Goal: Transaction & Acquisition: Purchase product/service

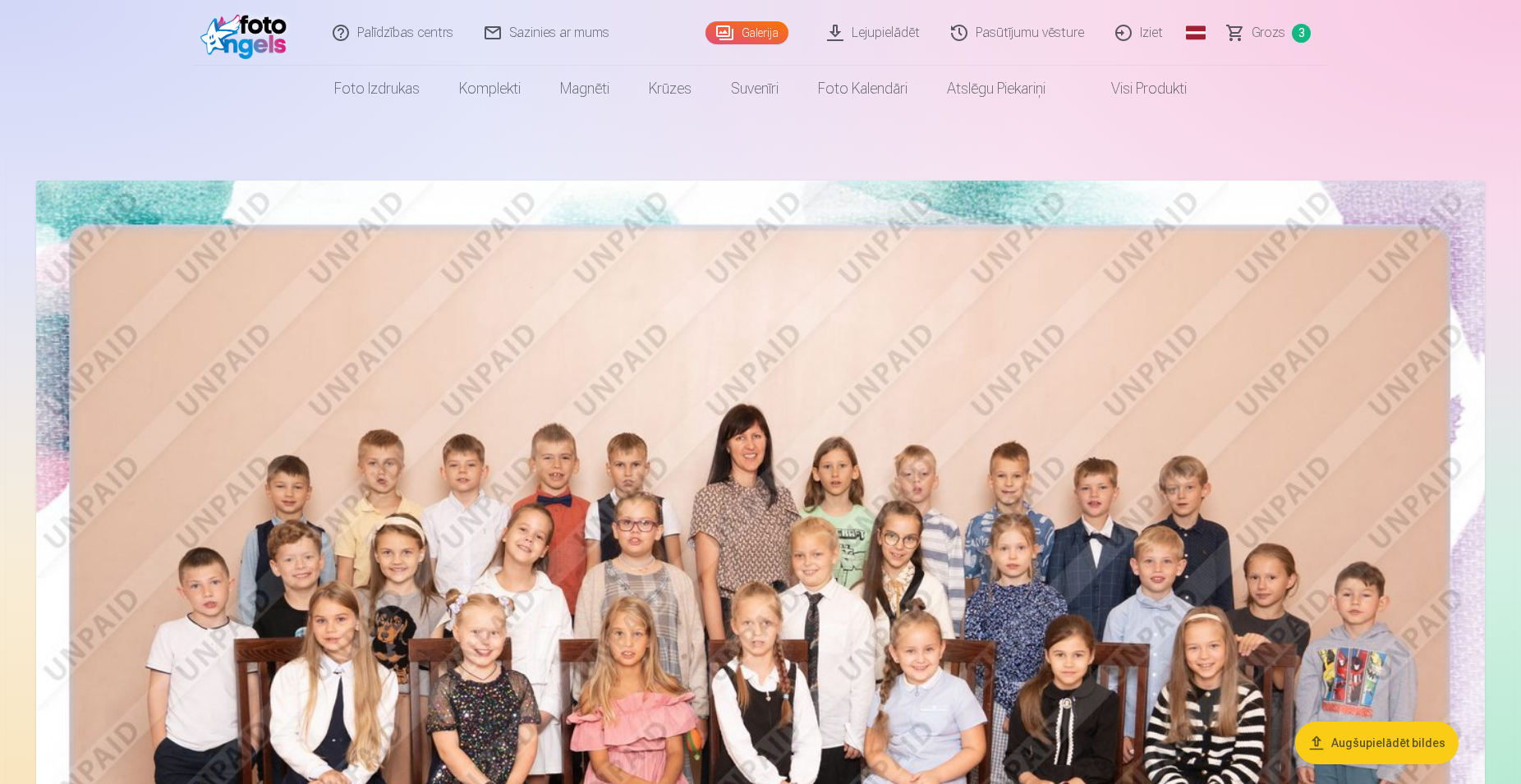
click at [1281, 37] on span "Grozs" at bounding box center [1269, 33] width 33 height 20
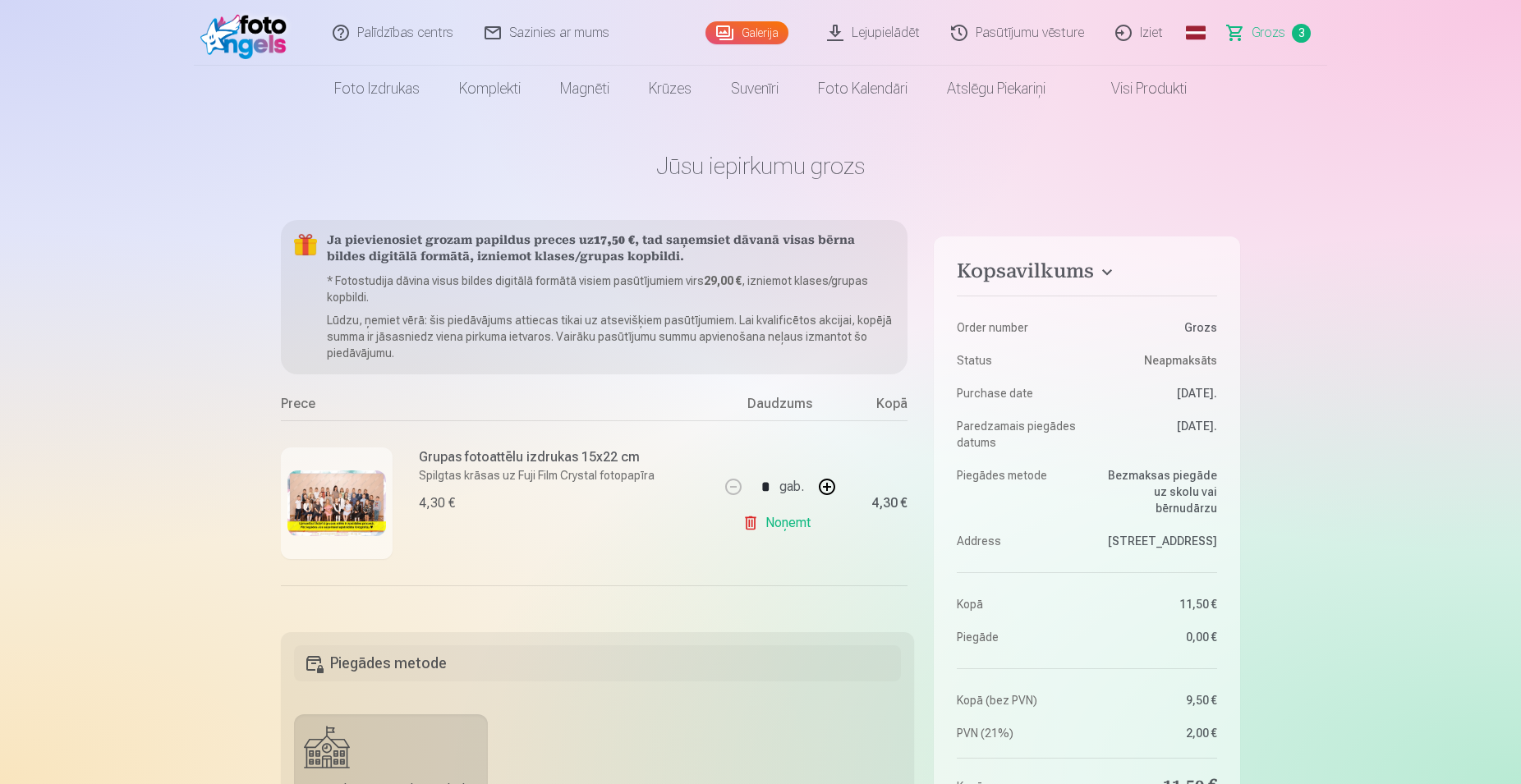
click at [754, 28] on link "Galerija" at bounding box center [747, 33] width 83 height 23
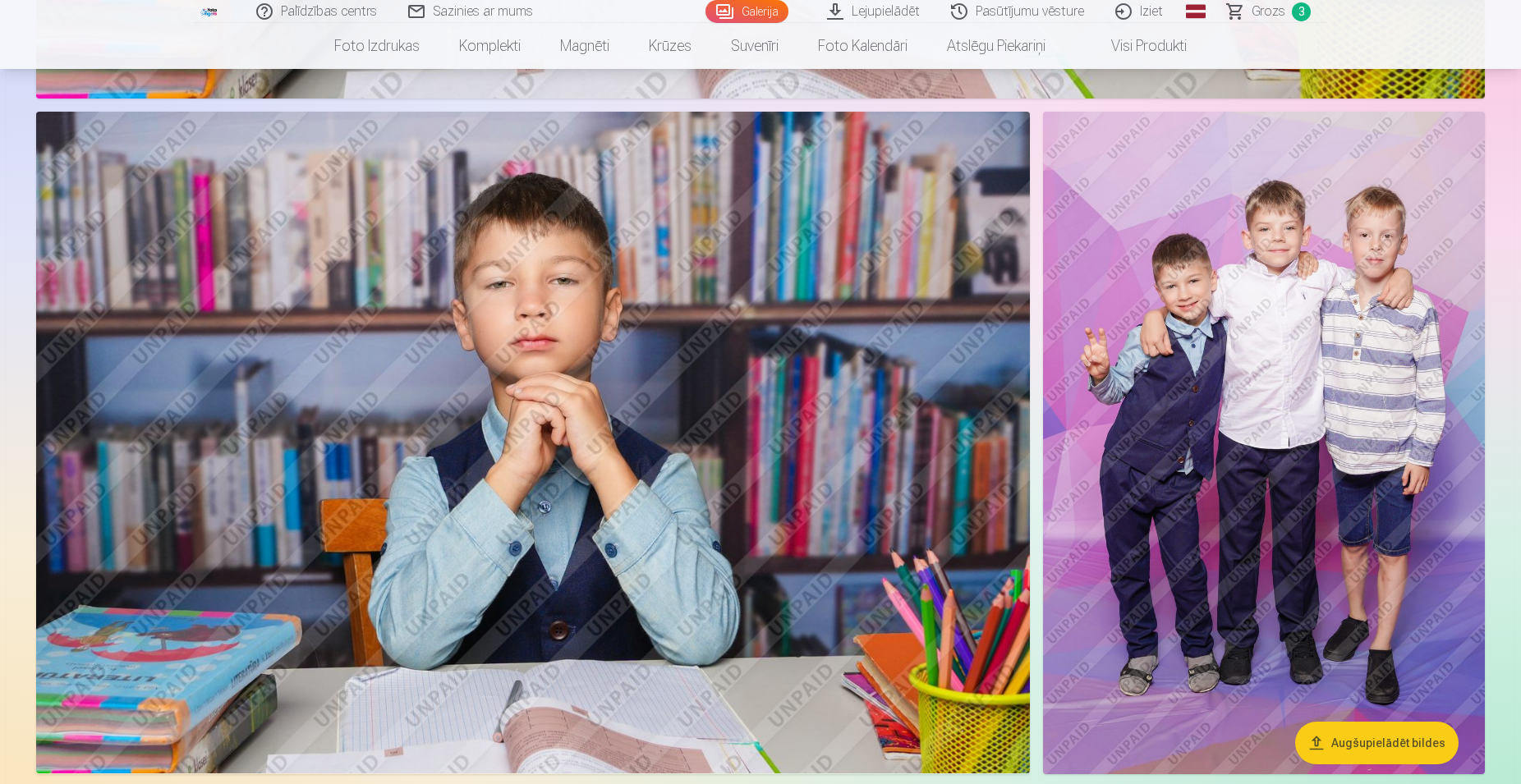
scroll to position [3769, 0]
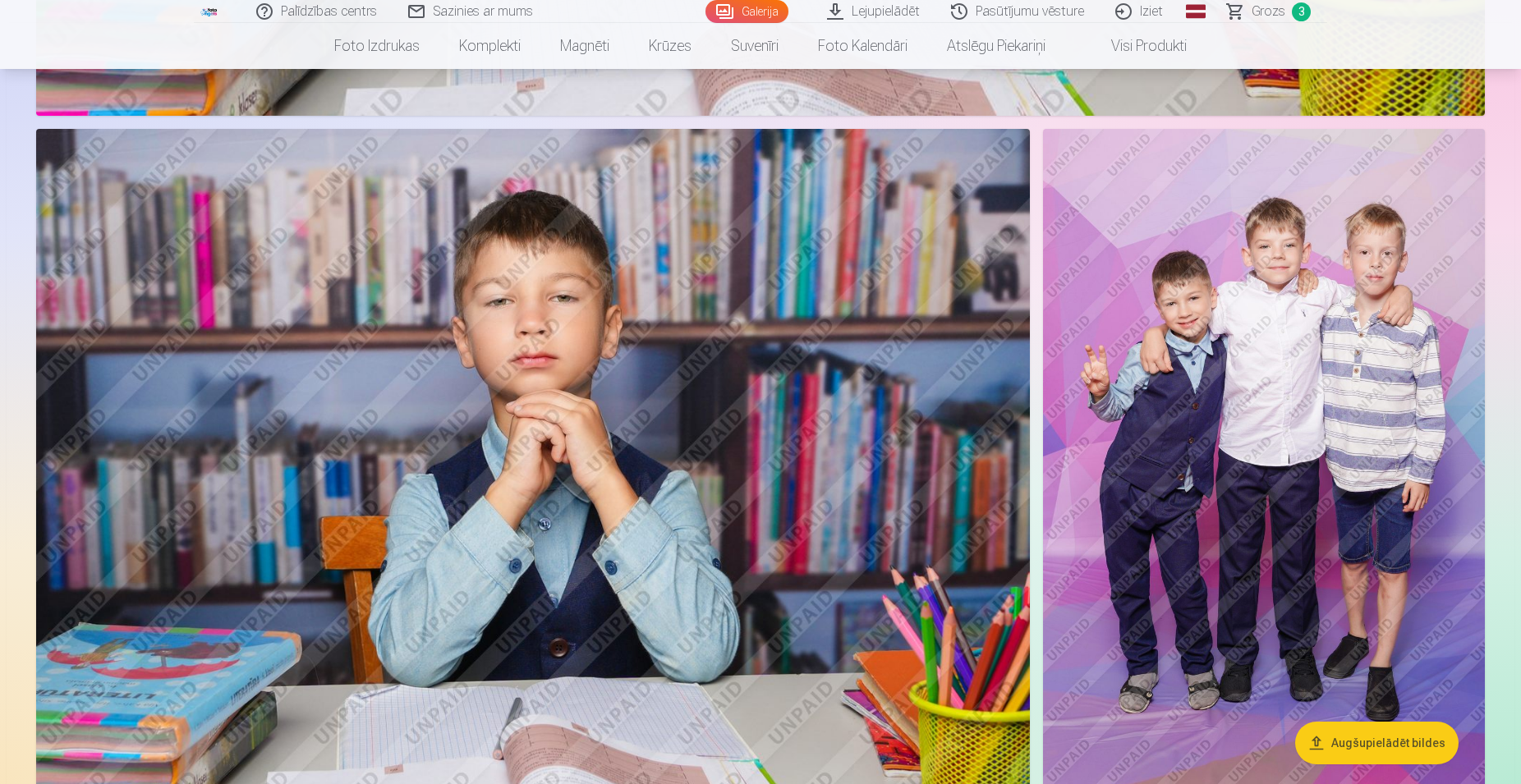
click at [1185, 493] on img at bounding box center [1264, 460] width 442 height 663
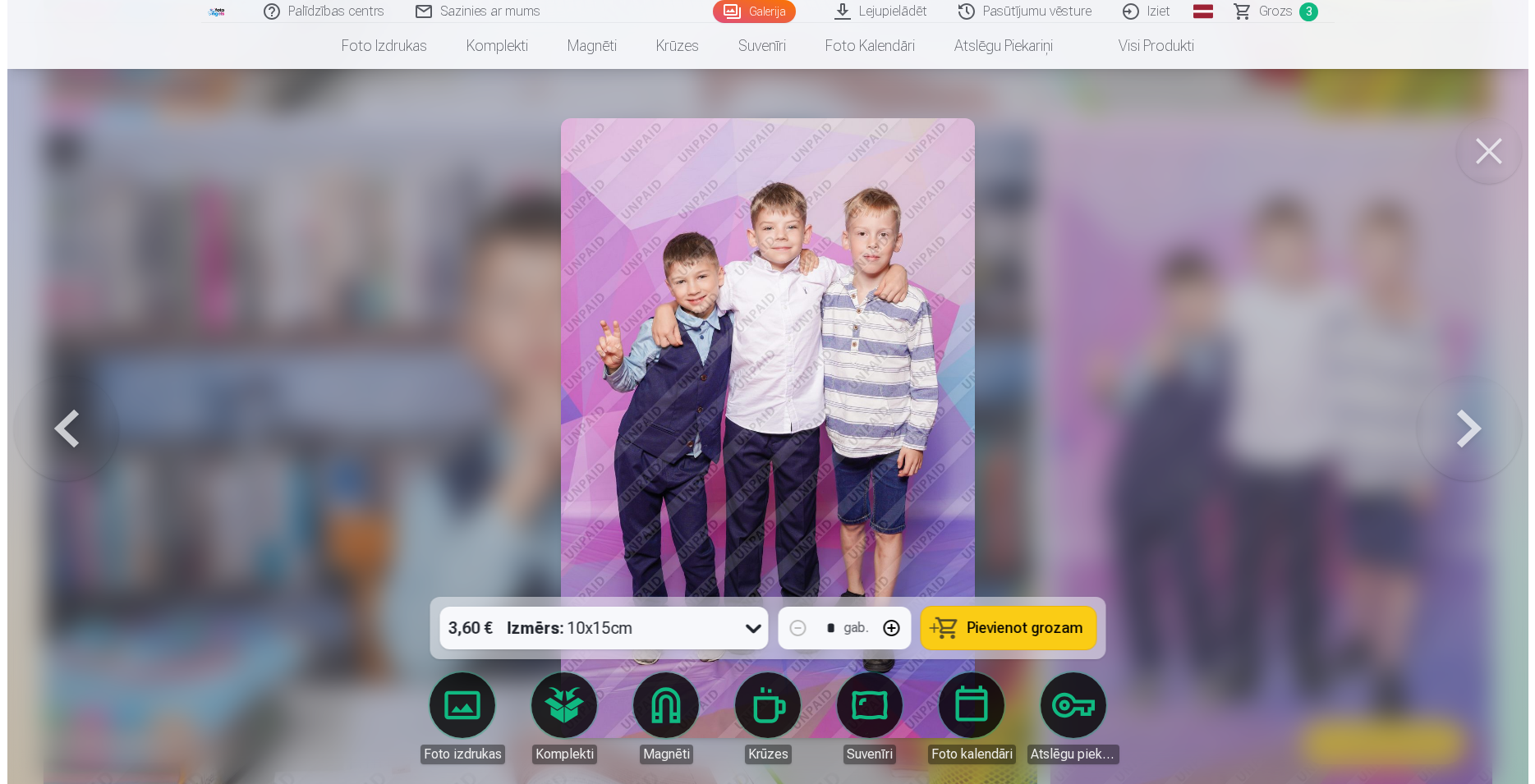
scroll to position [3795, 0]
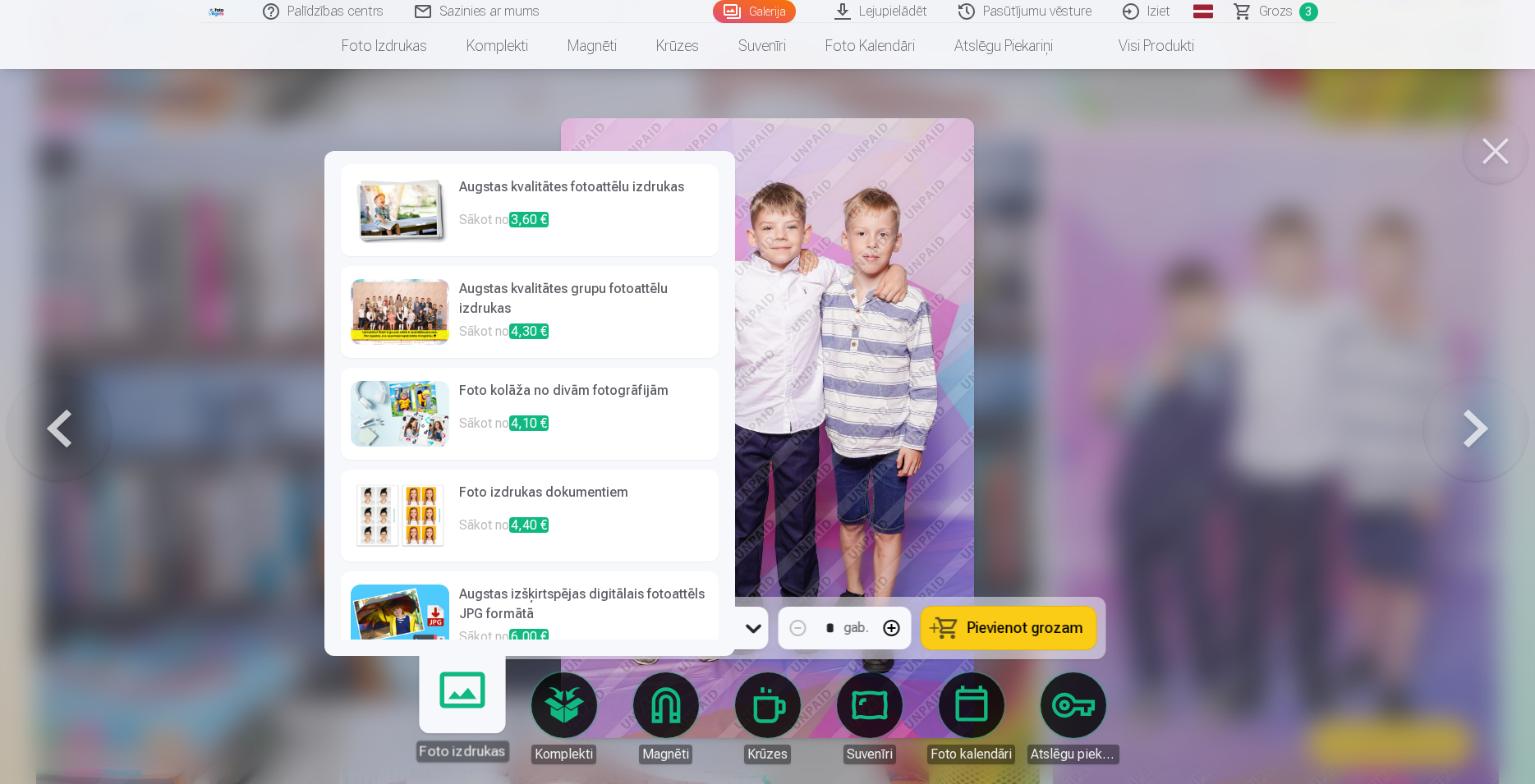
click at [433, 405] on img at bounding box center [400, 414] width 99 height 66
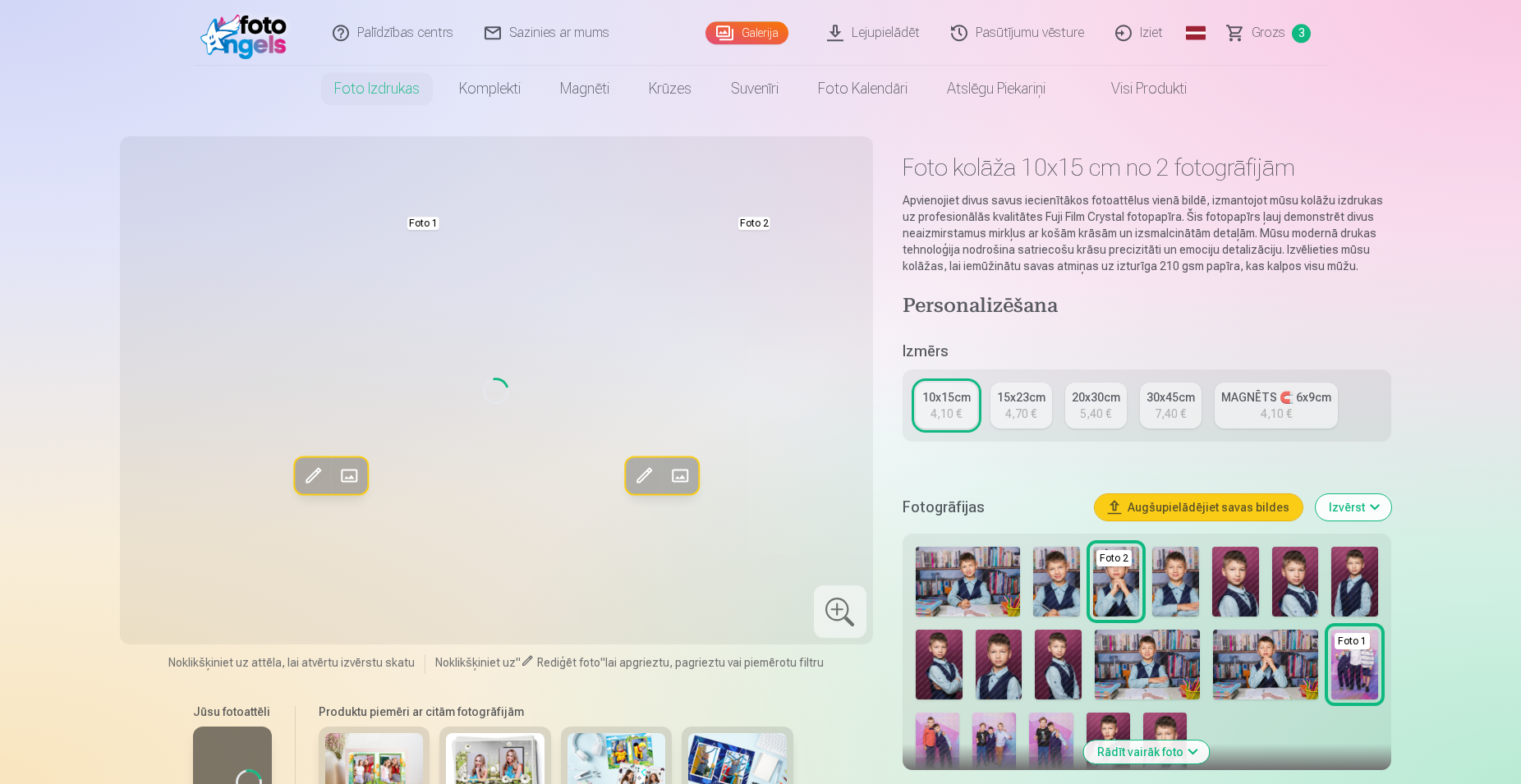
scroll to position [167, 0]
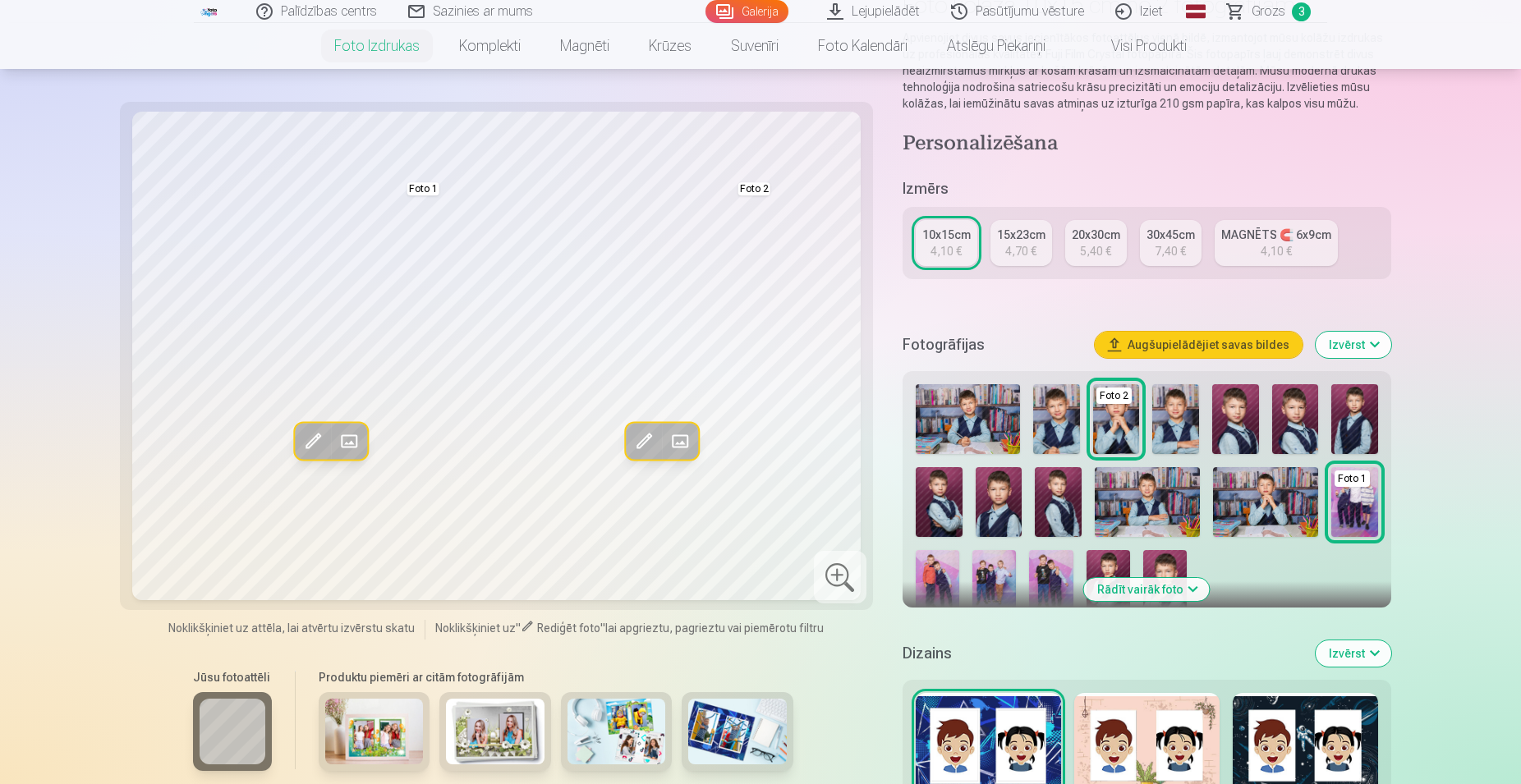
click at [993, 570] on img at bounding box center [994, 583] width 43 height 66
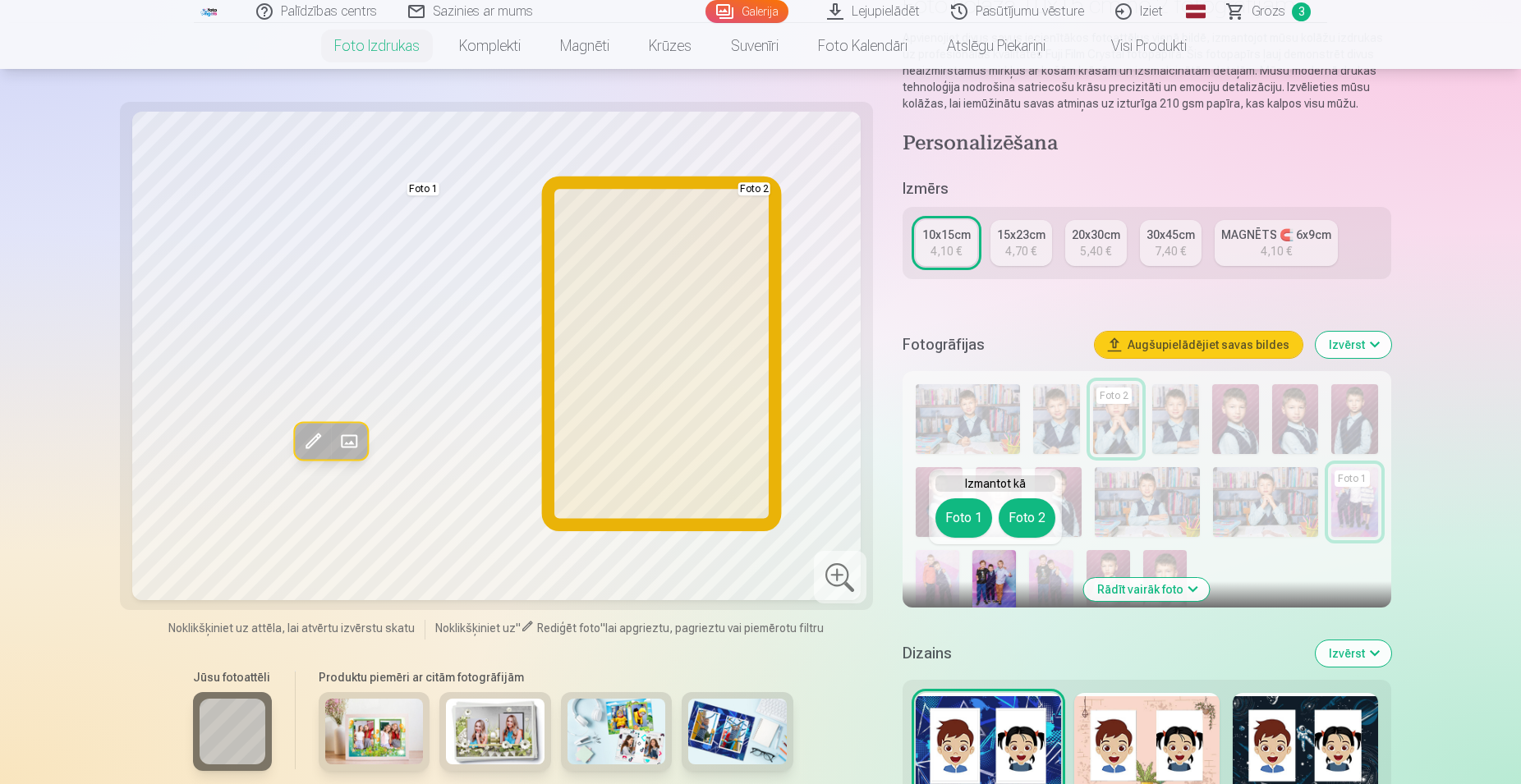
click at [1025, 512] on button "Foto 2" at bounding box center [1027, 518] width 57 height 39
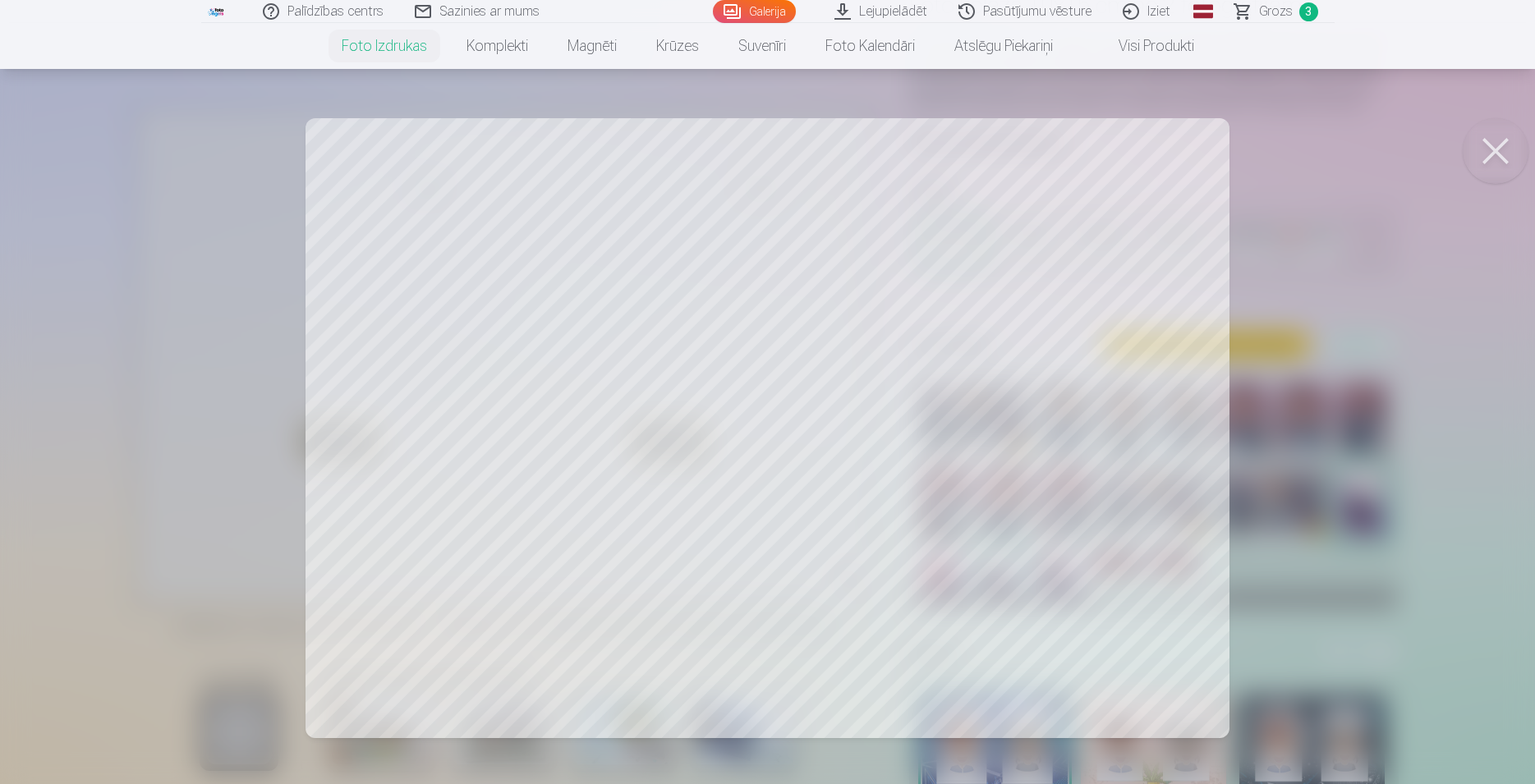
click at [925, 426] on div at bounding box center [768, 392] width 1535 height 784
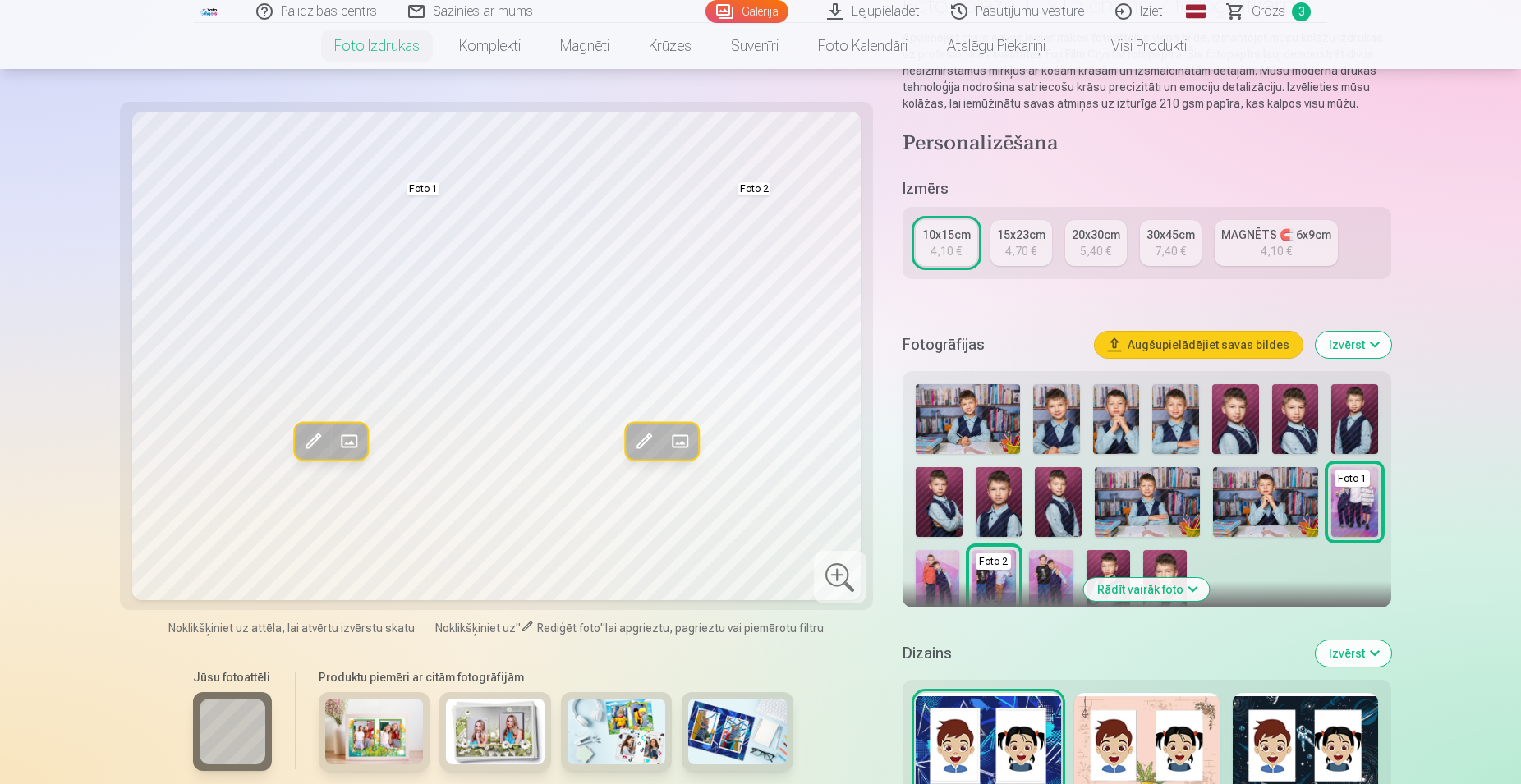
click at [647, 432] on span at bounding box center [643, 440] width 27 height 27
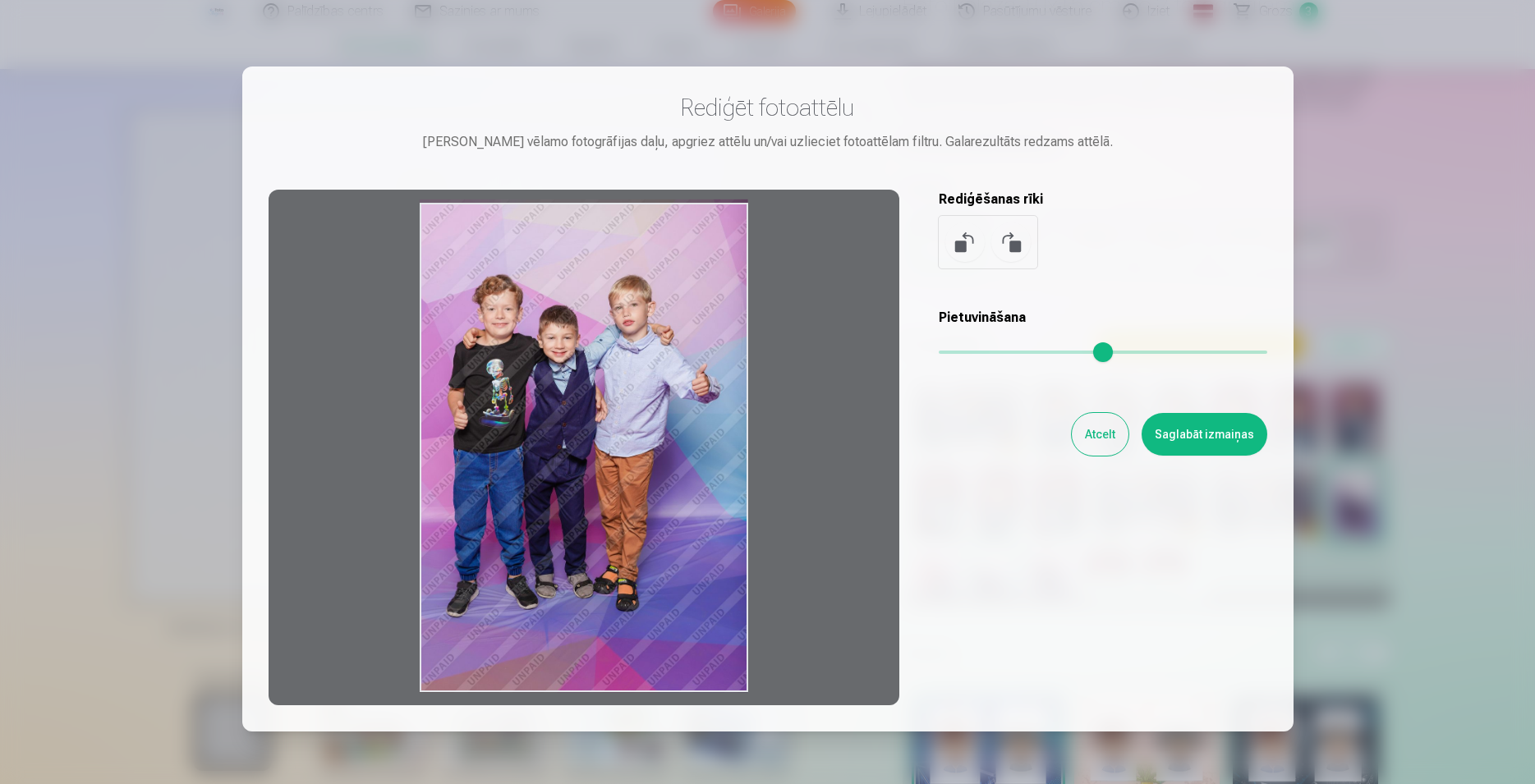
drag, startPoint x: 649, startPoint y: 471, endPoint x: 652, endPoint y: 442, distance: 29.2
click at [652, 442] on div at bounding box center [584, 448] width 631 height 516
click at [1089, 433] on button "Atcelt" at bounding box center [1101, 433] width 57 height 42
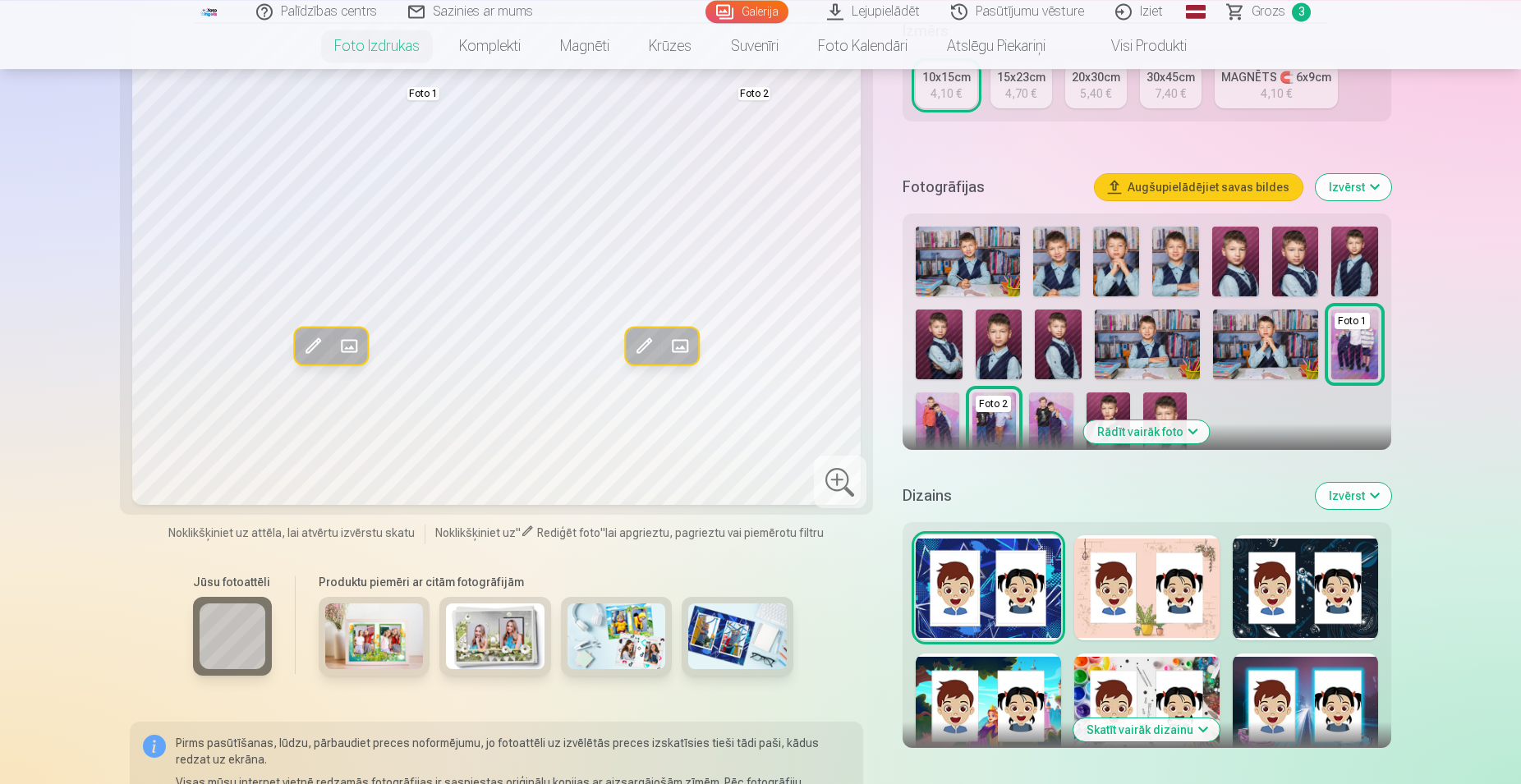
scroll to position [419, 0]
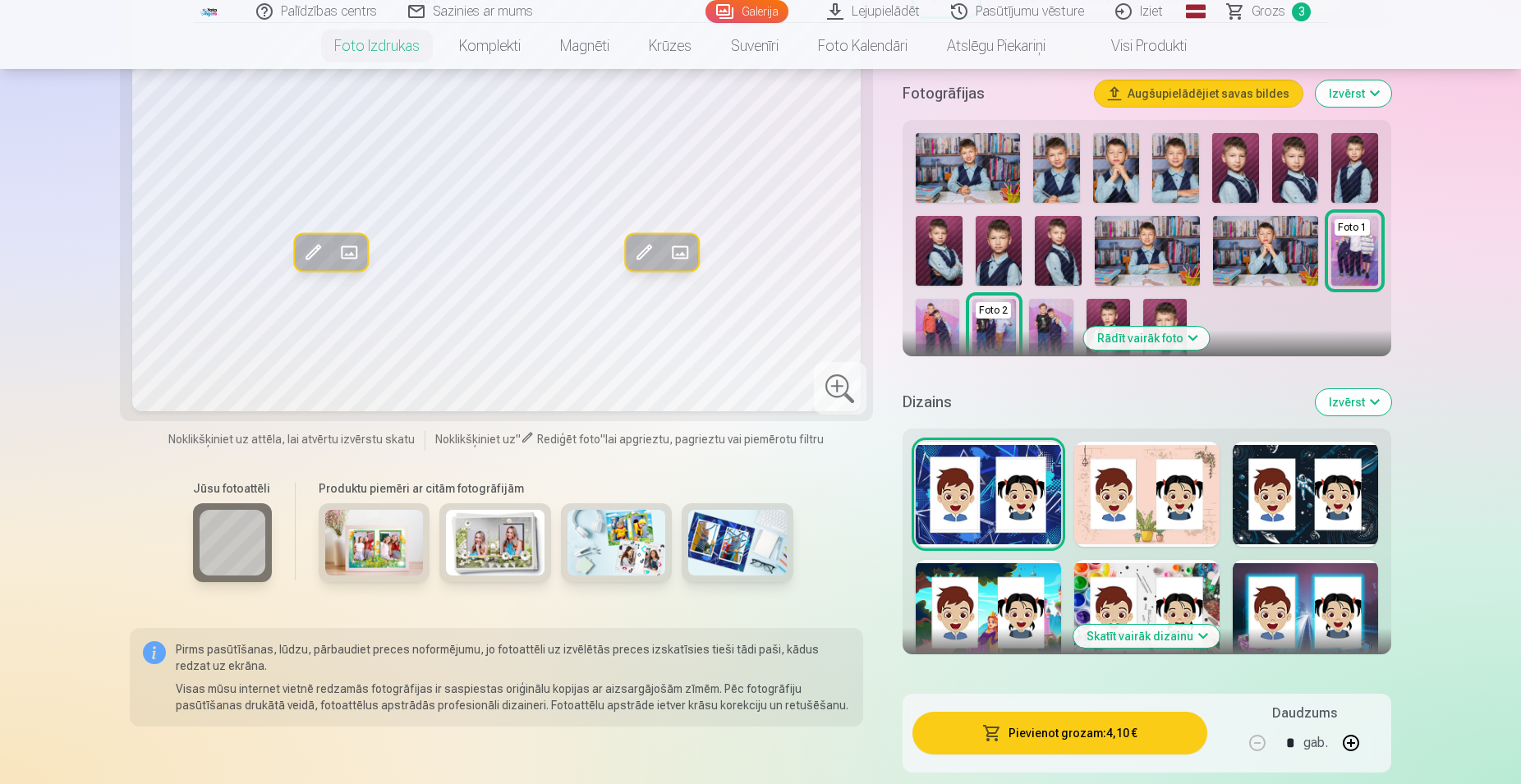
click at [1149, 570] on div at bounding box center [1148, 613] width 146 height 105
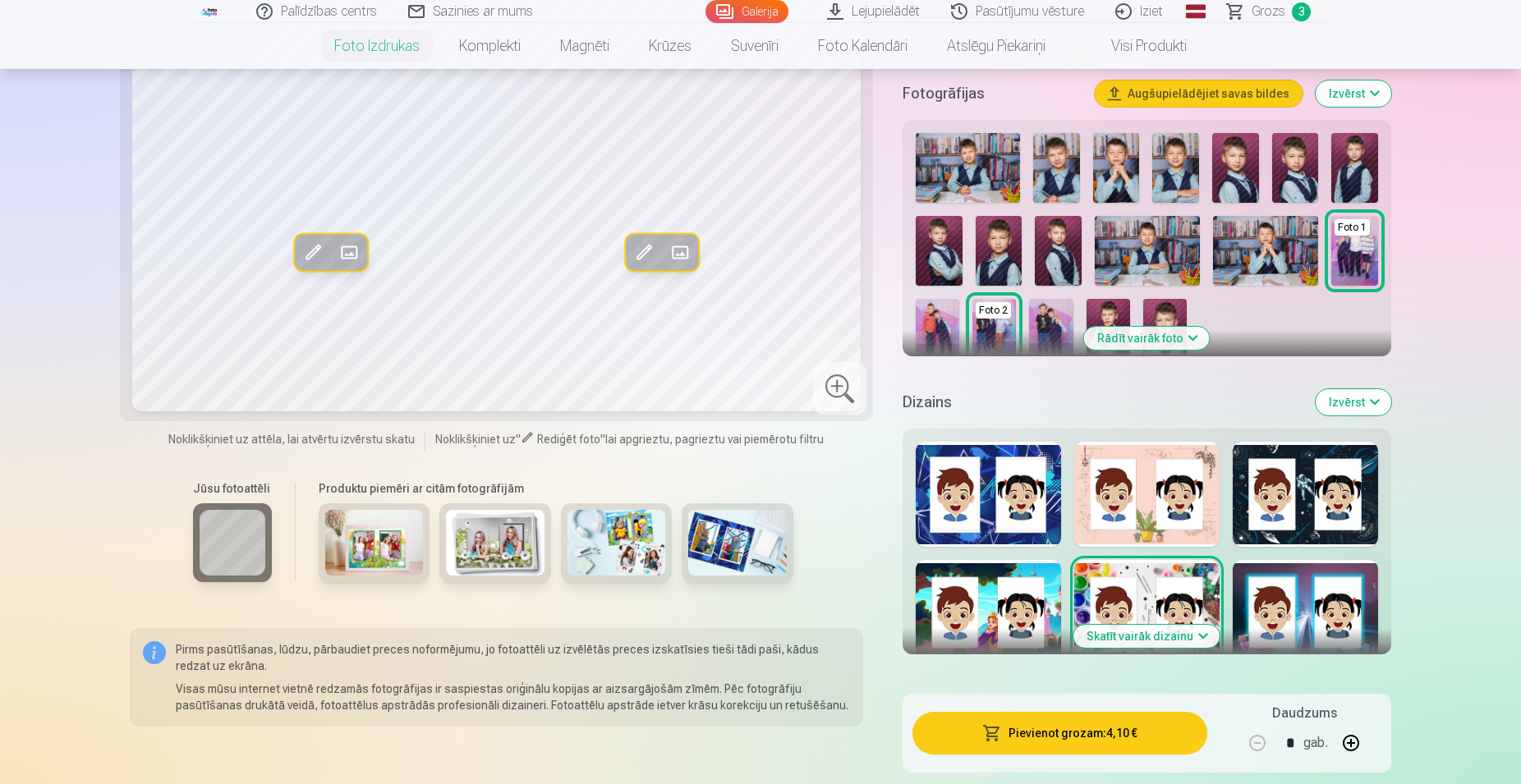
click at [1373, 583] on div at bounding box center [1305, 613] width 146 height 105
click at [1168, 638] on button "Skatīt vairāk dizainu" at bounding box center [1147, 636] width 146 height 23
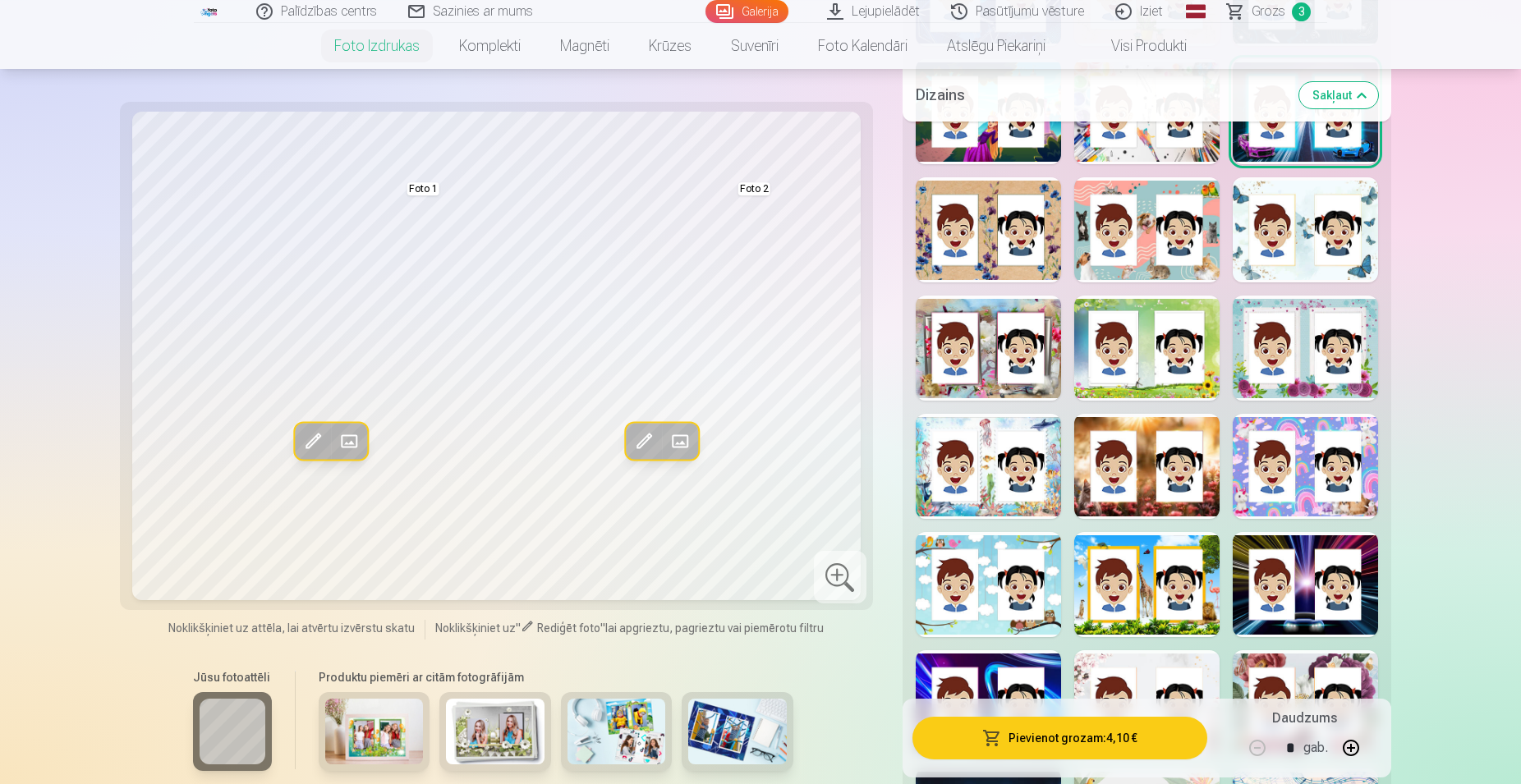
scroll to position [921, 0]
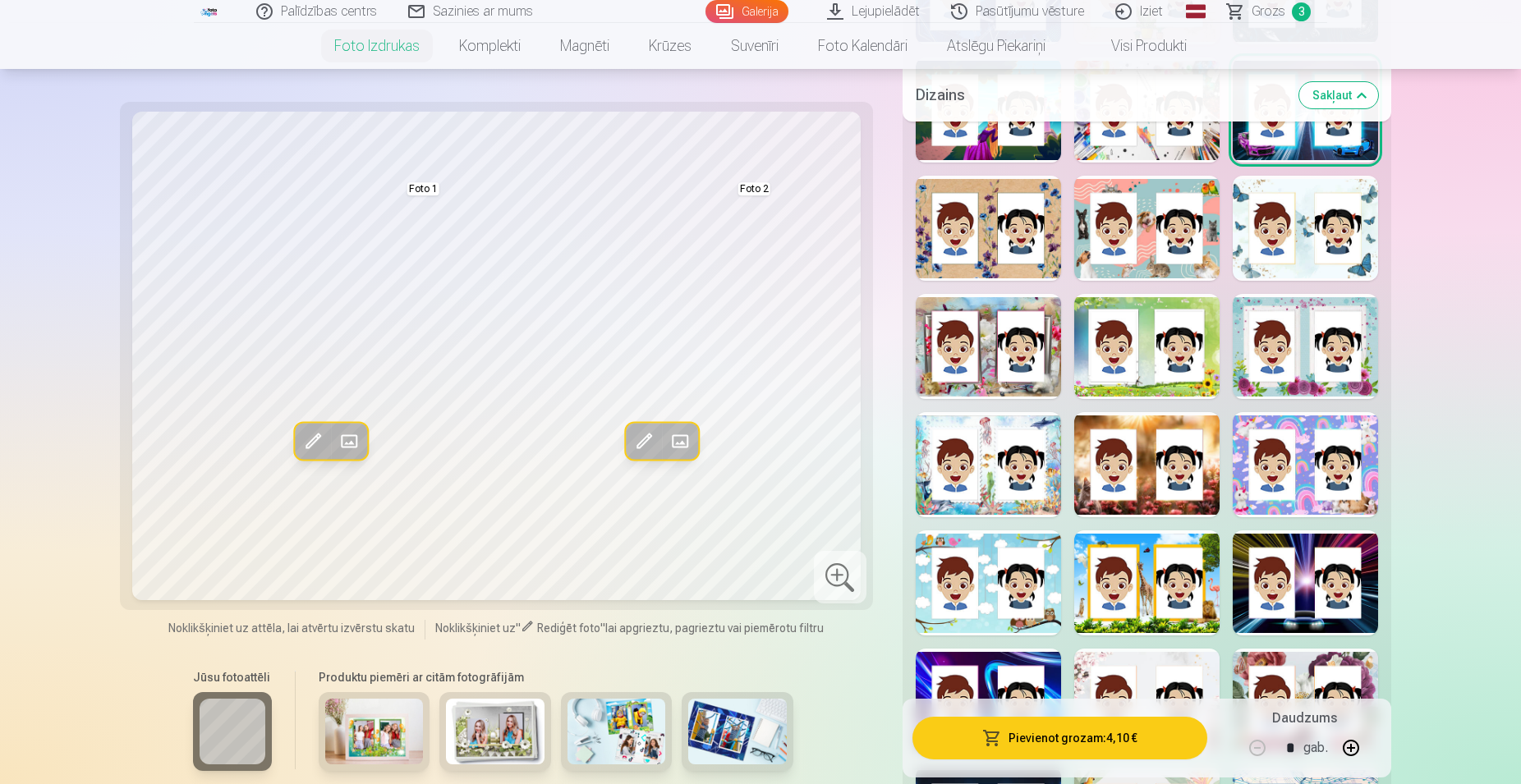
click at [989, 575] on div at bounding box center [989, 583] width 146 height 105
click at [1149, 585] on div at bounding box center [1148, 583] width 146 height 105
click at [990, 569] on div at bounding box center [989, 583] width 146 height 105
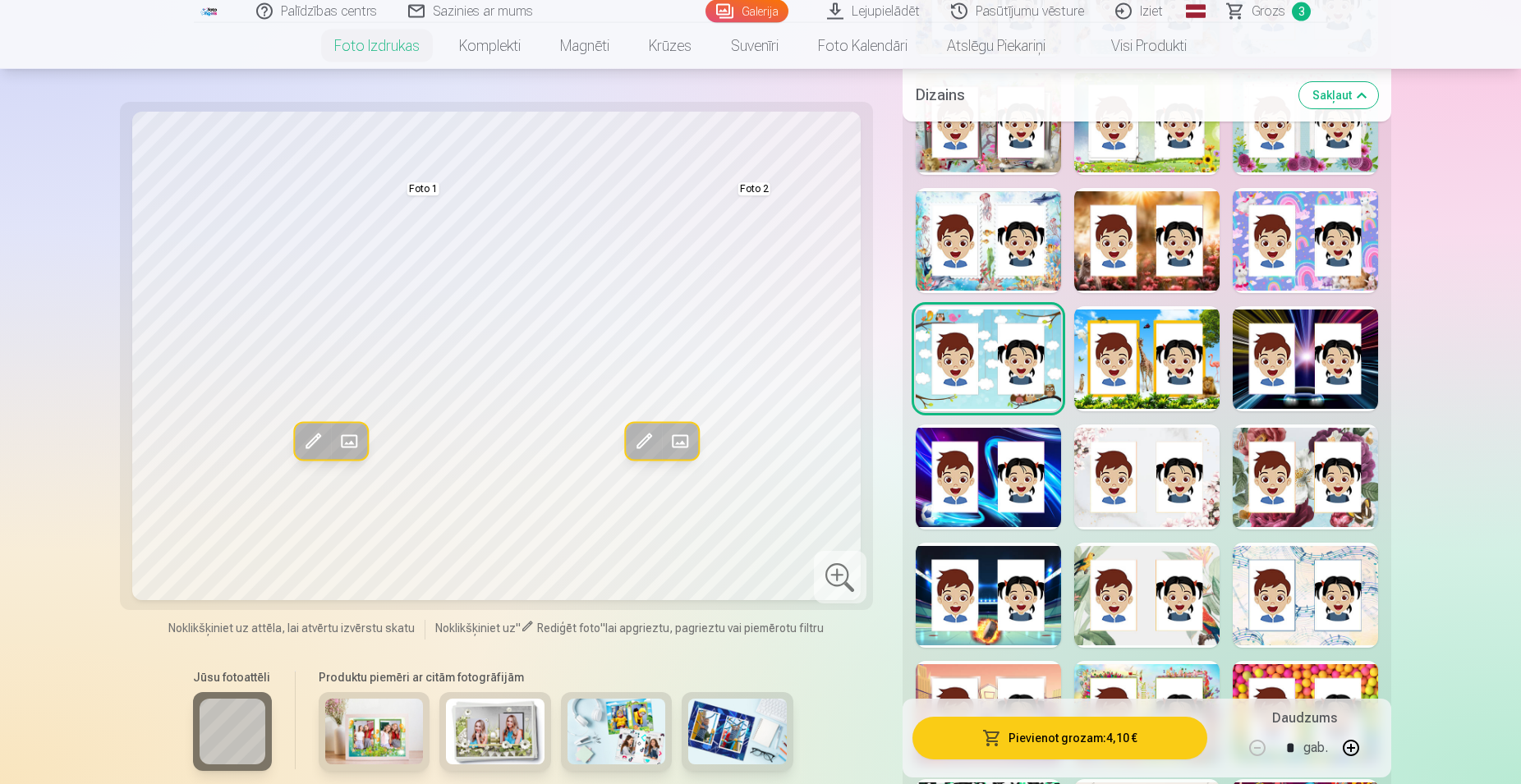
scroll to position [1173, 0]
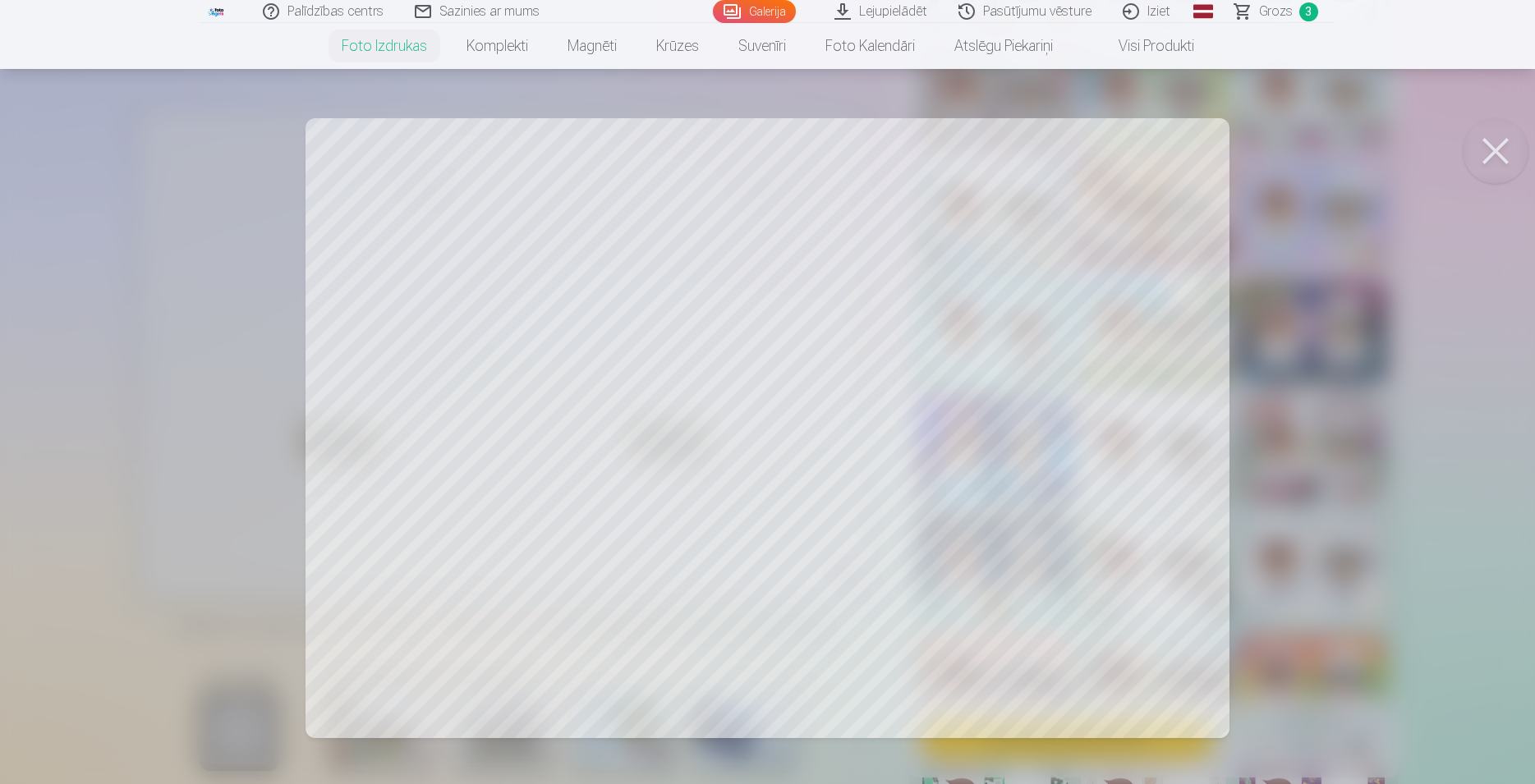
click at [1517, 131] on button at bounding box center [1496, 151] width 66 height 66
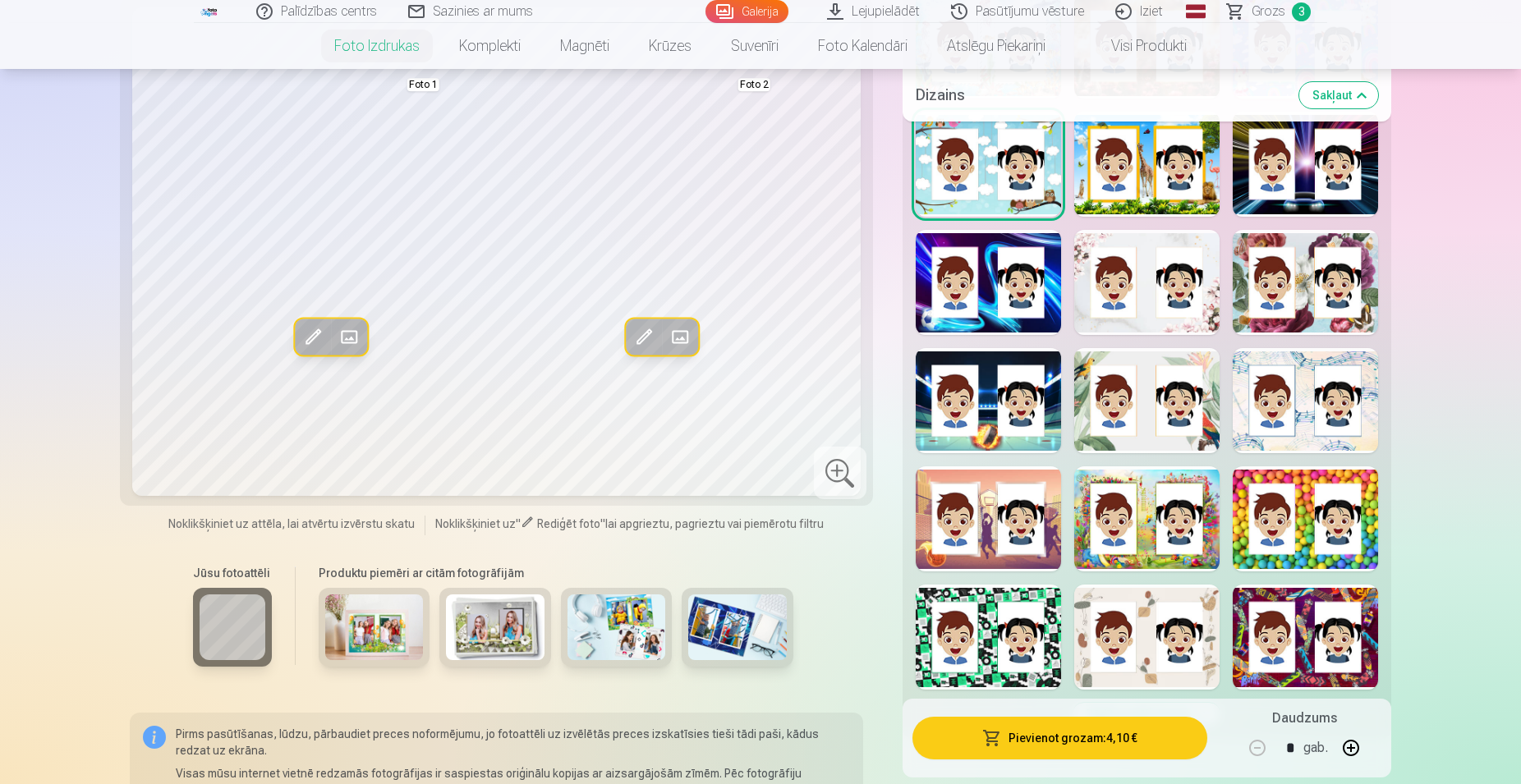
scroll to position [1424, 0]
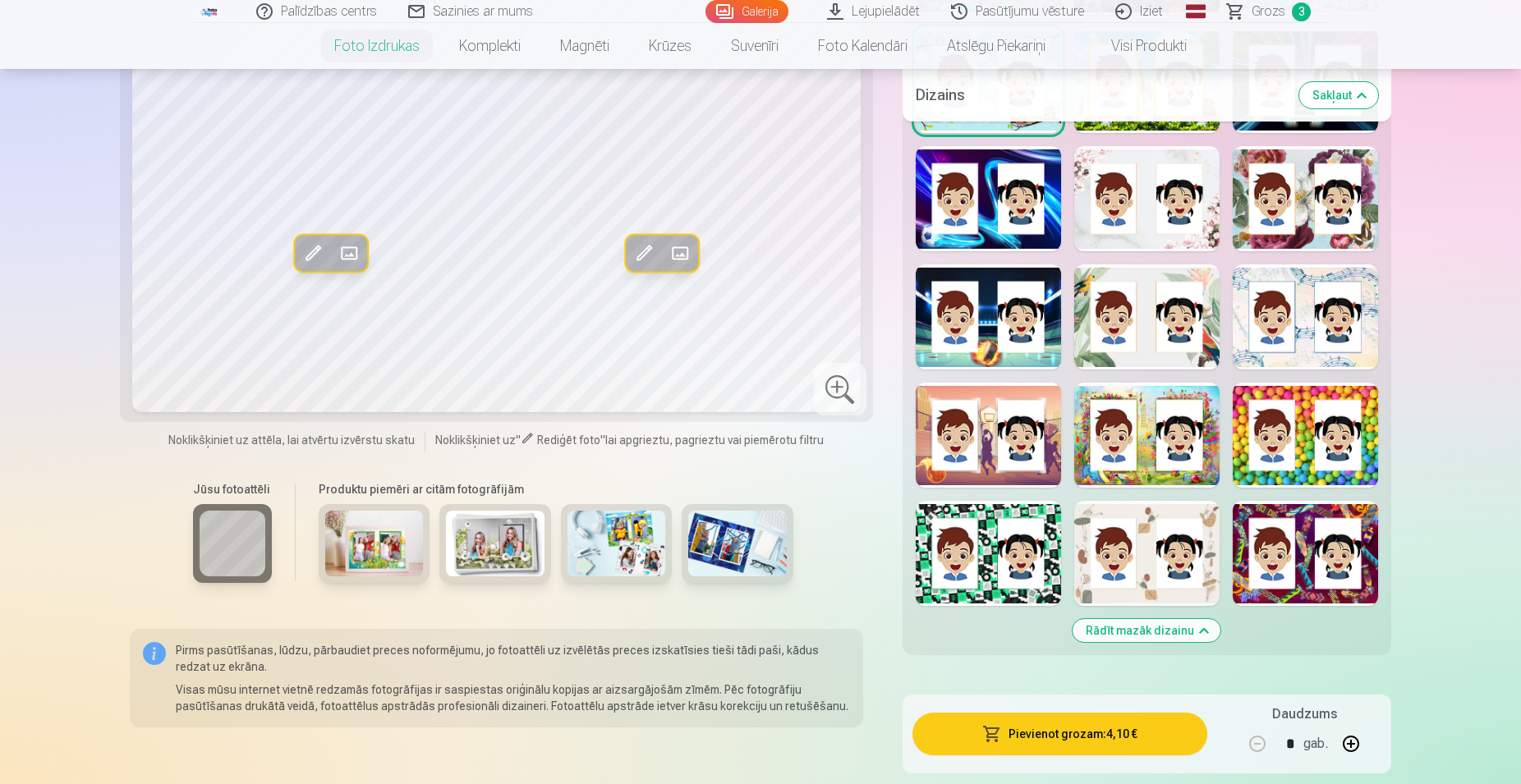
click at [986, 510] on div at bounding box center [989, 554] width 146 height 105
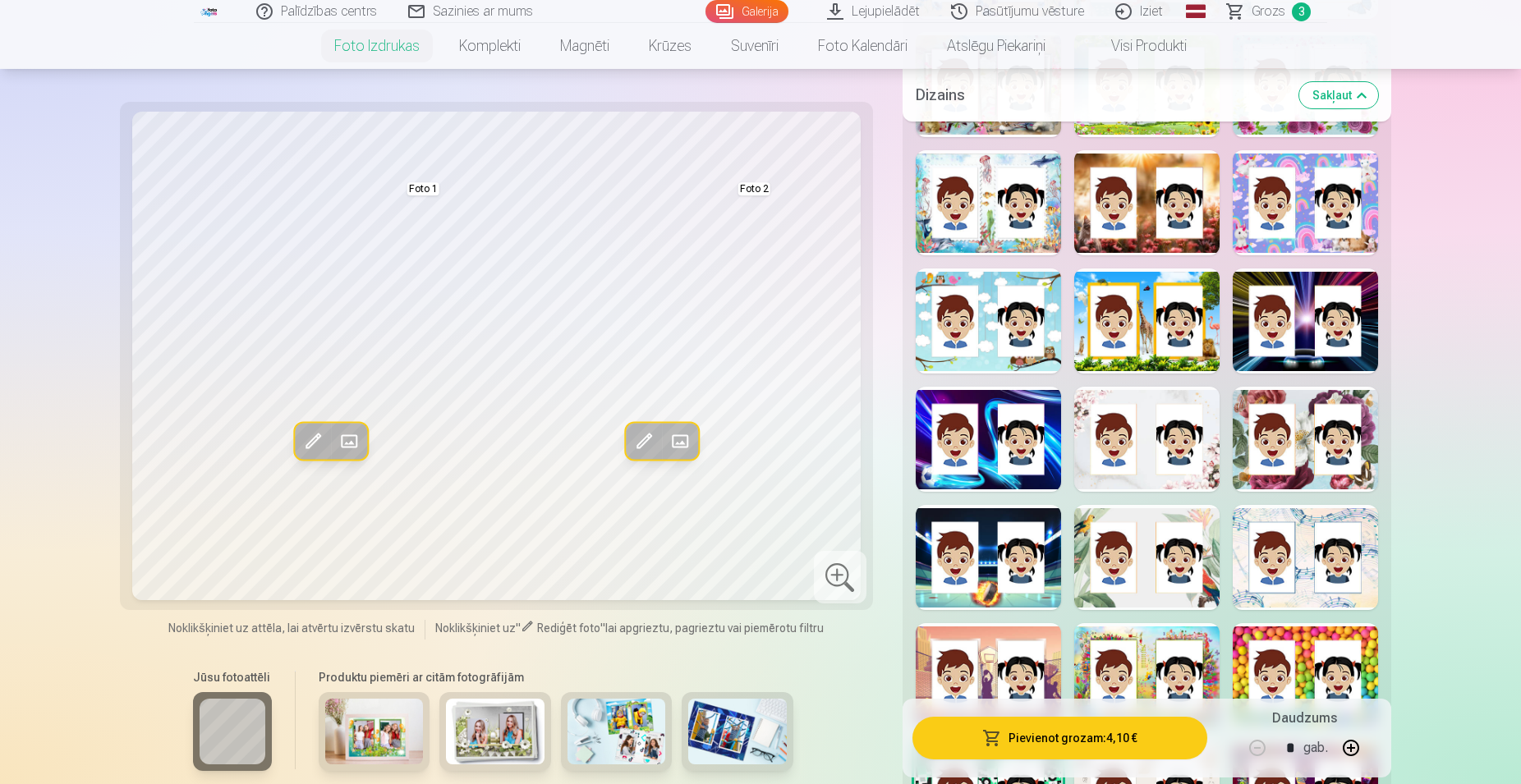
scroll to position [1173, 0]
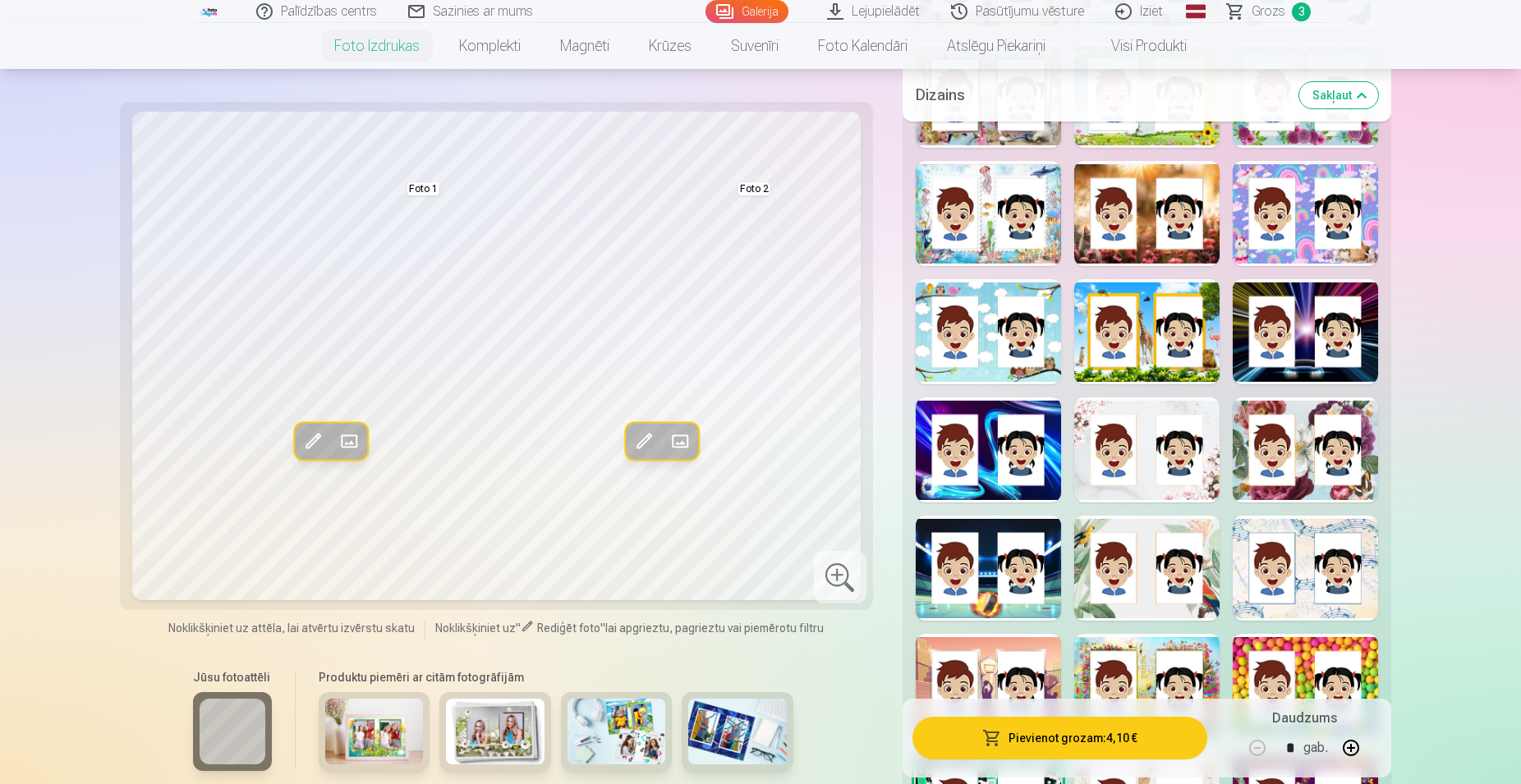
click at [992, 345] on div at bounding box center [989, 331] width 146 height 105
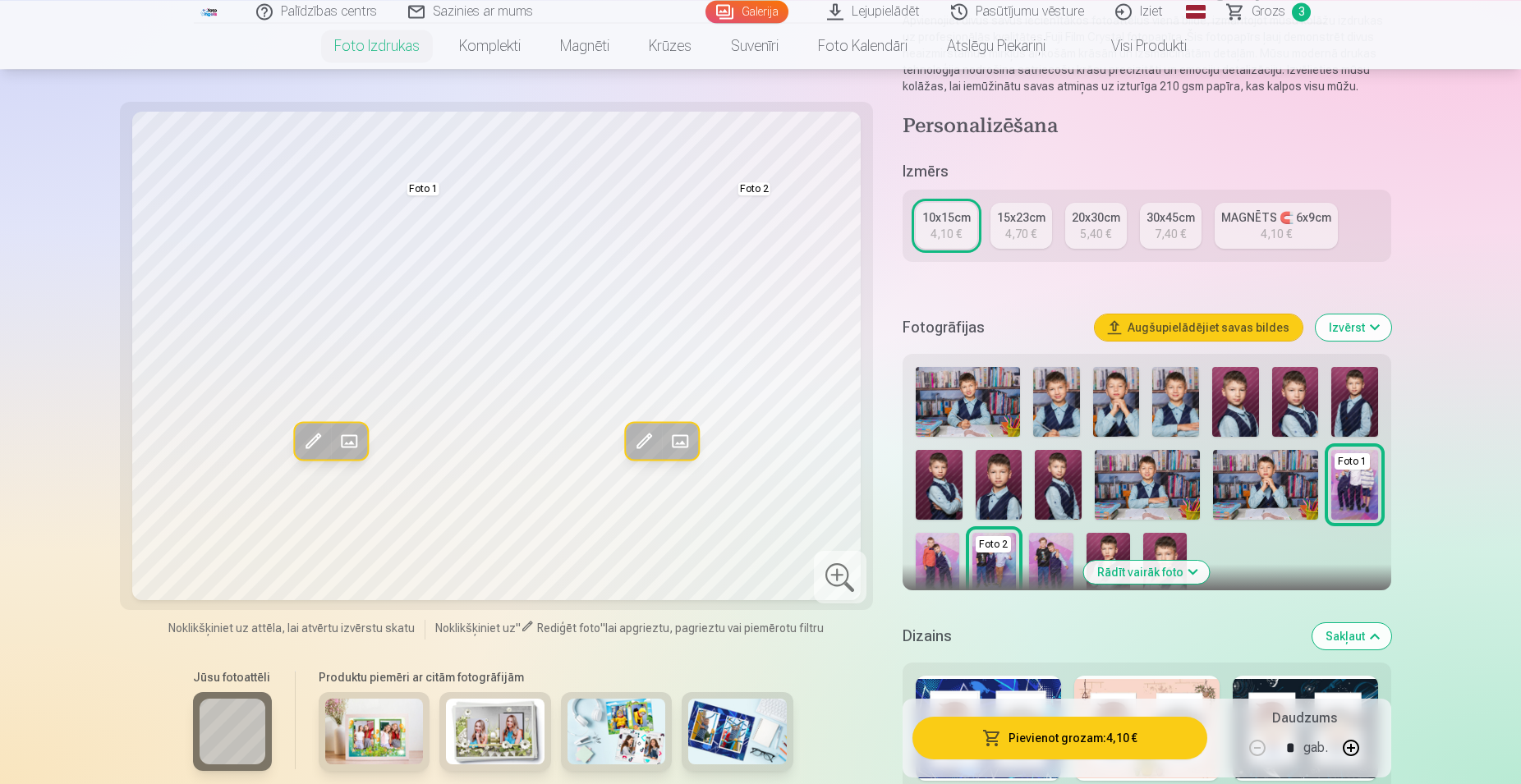
scroll to position [167, 0]
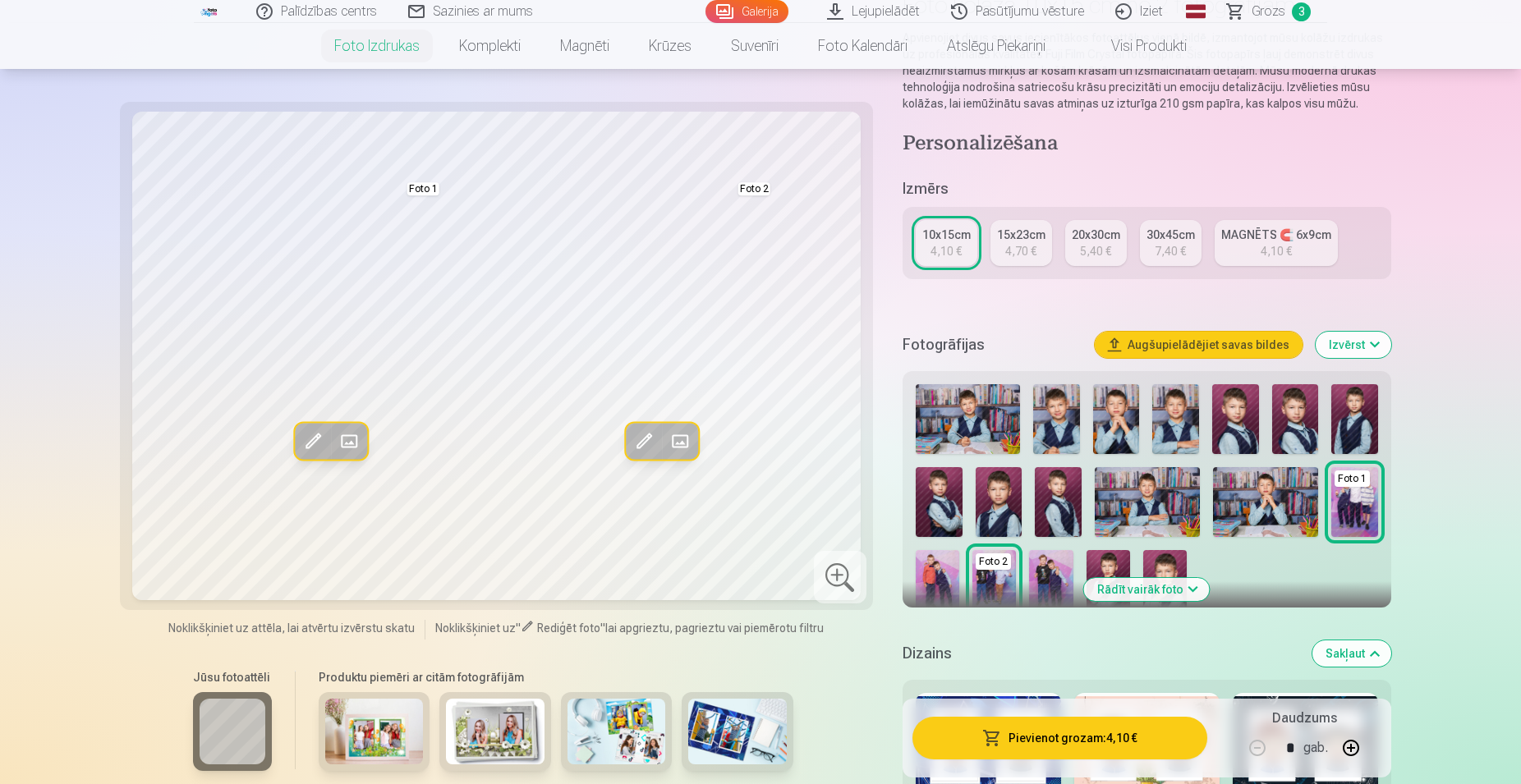
click at [1258, 13] on span "Grozs" at bounding box center [1269, 12] width 33 height 20
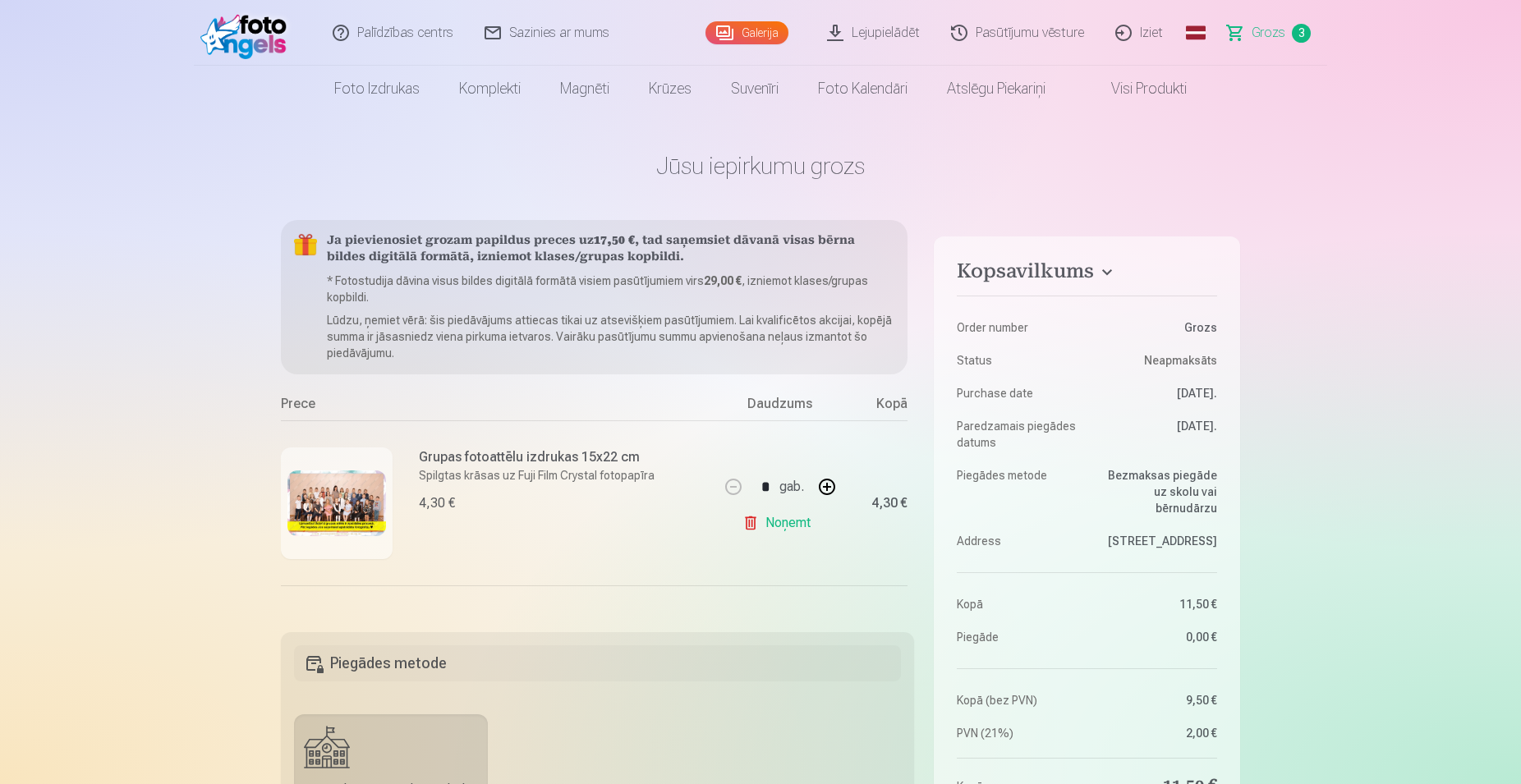
click at [1144, 30] on link "Iziet" at bounding box center [1140, 33] width 79 height 66
